Goal: Task Accomplishment & Management: Manage account settings

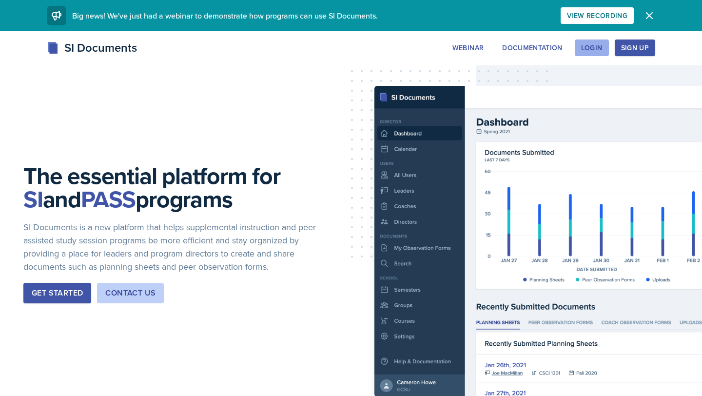
click at [593, 45] on div "Login" at bounding box center [591, 48] width 21 height 8
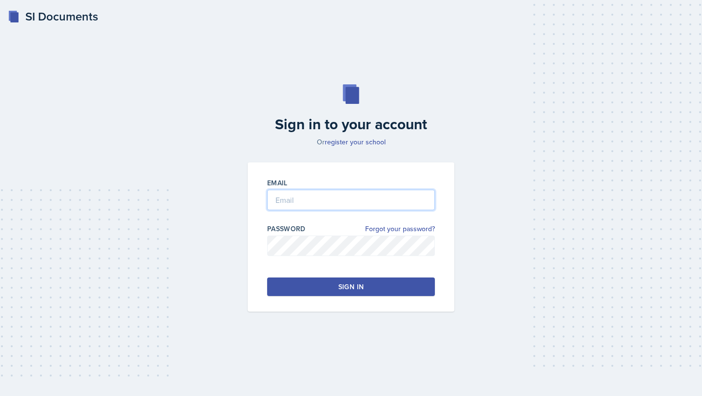
click at [299, 201] on input "email" at bounding box center [351, 200] width 168 height 20
type input "m"
click at [299, 201] on input "mi" at bounding box center [351, 200] width 168 height 20
click at [325, 200] on input "mia.barone@gcsu.edu" at bounding box center [351, 200] width 168 height 20
click at [326, 200] on input "mia.barone@gcsu.edu" at bounding box center [351, 200] width 168 height 20
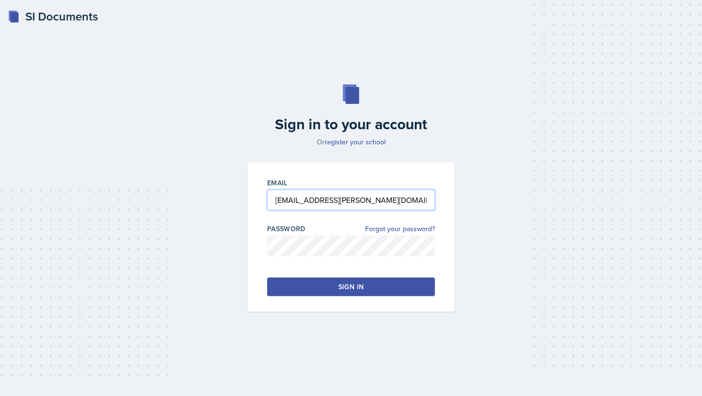
type input "mia.barone@bobcats.gcsu.edu"
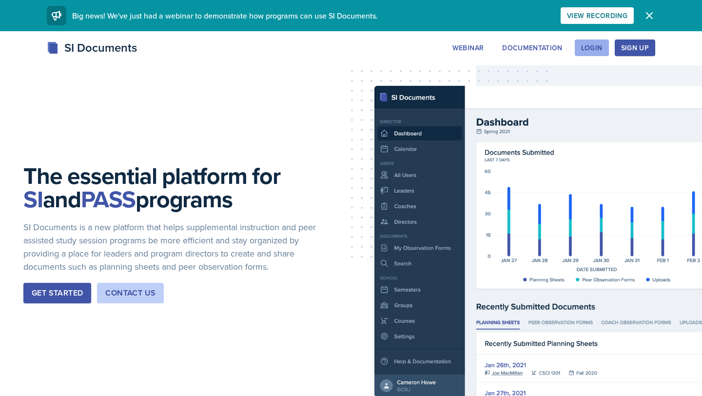
click at [585, 55] on button "Login" at bounding box center [591, 47] width 34 height 17
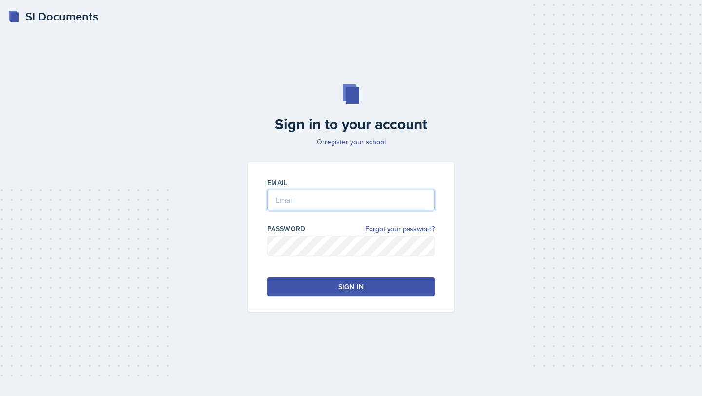
click at [334, 200] on input "email" at bounding box center [351, 200] width 168 height 20
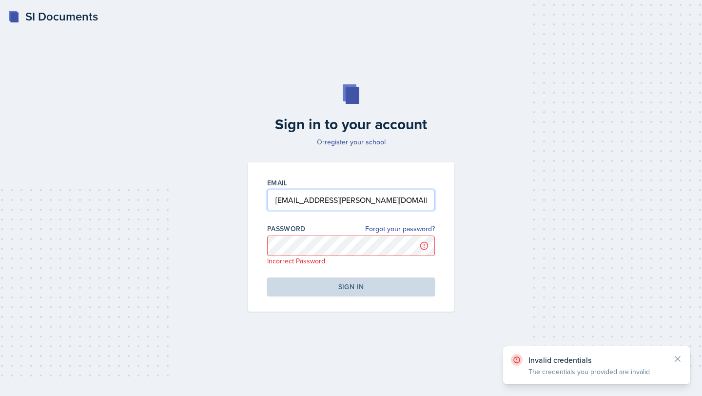
click at [329, 207] on input "[EMAIL_ADDRESS][PERSON_NAME][DOMAIN_NAME]" at bounding box center [351, 200] width 168 height 20
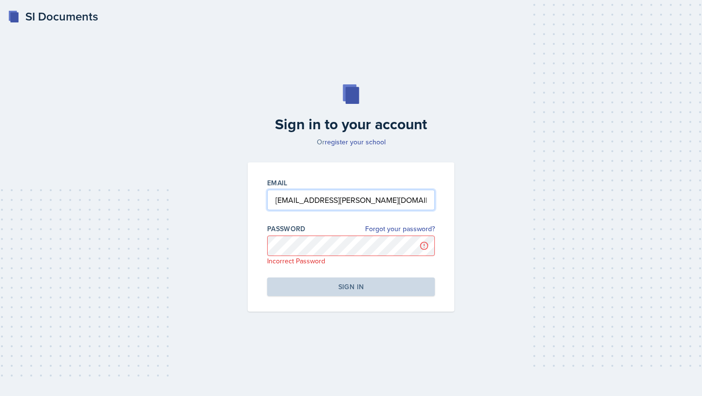
click at [289, 199] on input "[EMAIL_ADDRESS][PERSON_NAME][DOMAIN_NAME]" at bounding box center [351, 200] width 168 height 20
type input "[EMAIL_ADDRESS][DOMAIN_NAME]"
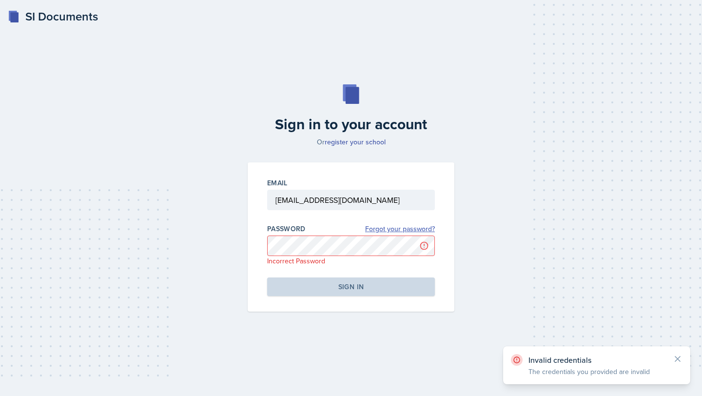
click at [371, 224] on link "Forgot your password?" at bounding box center [400, 229] width 70 height 10
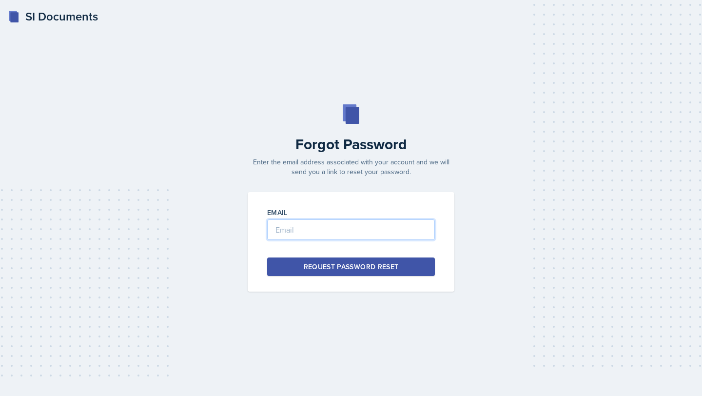
click at [293, 232] on input "email" at bounding box center [351, 229] width 168 height 20
type input "m"
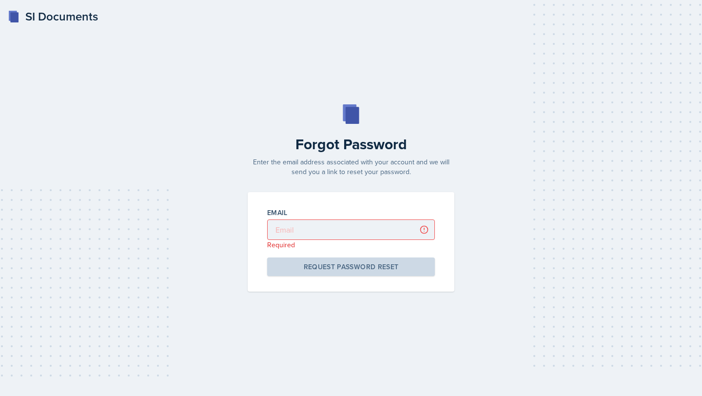
click at [212, 178] on div "Forgot Password Enter the email address associated with your account and we wil…" at bounding box center [351, 197] width 670 height 187
